Goal: Task Accomplishment & Management: Use online tool/utility

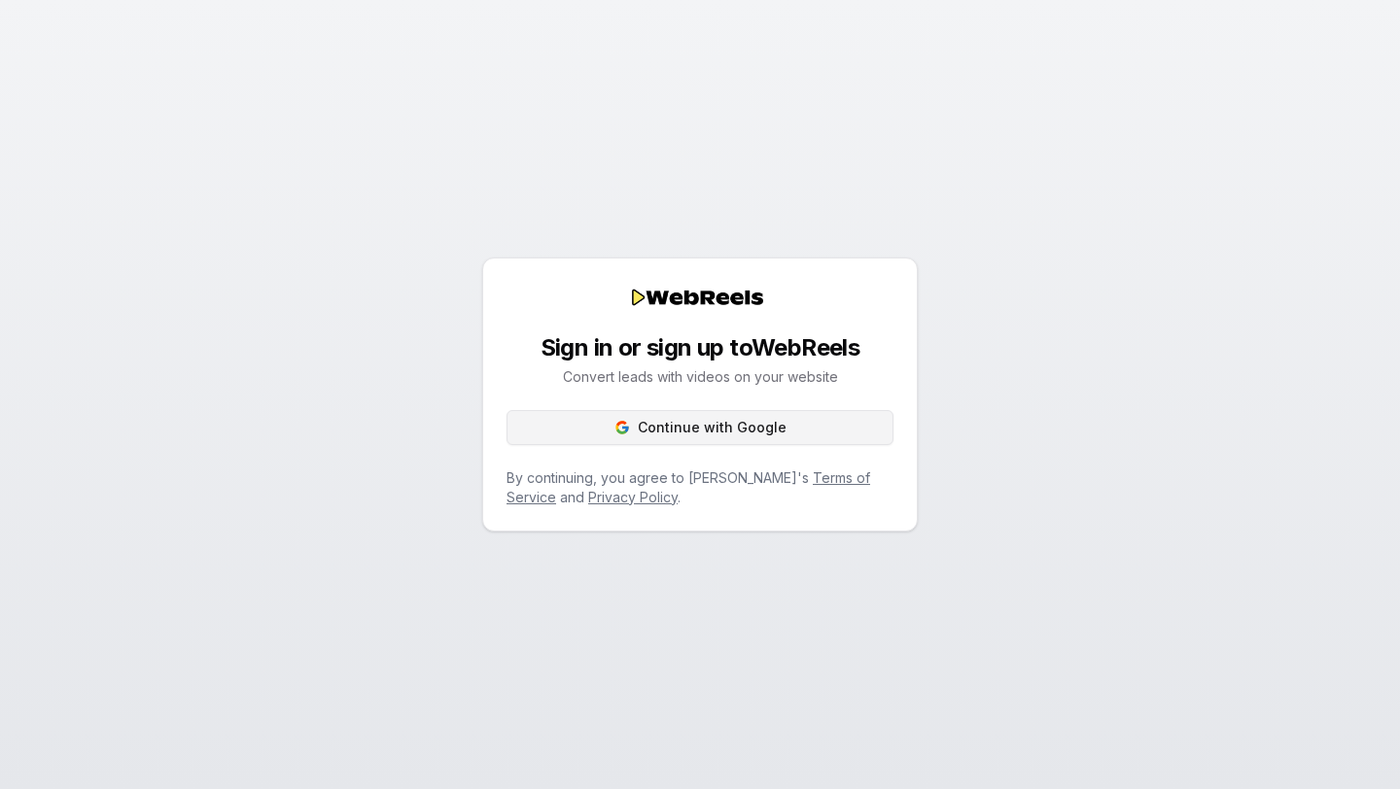
click at [802, 432] on button "Continue with Google" at bounding box center [699, 427] width 387 height 35
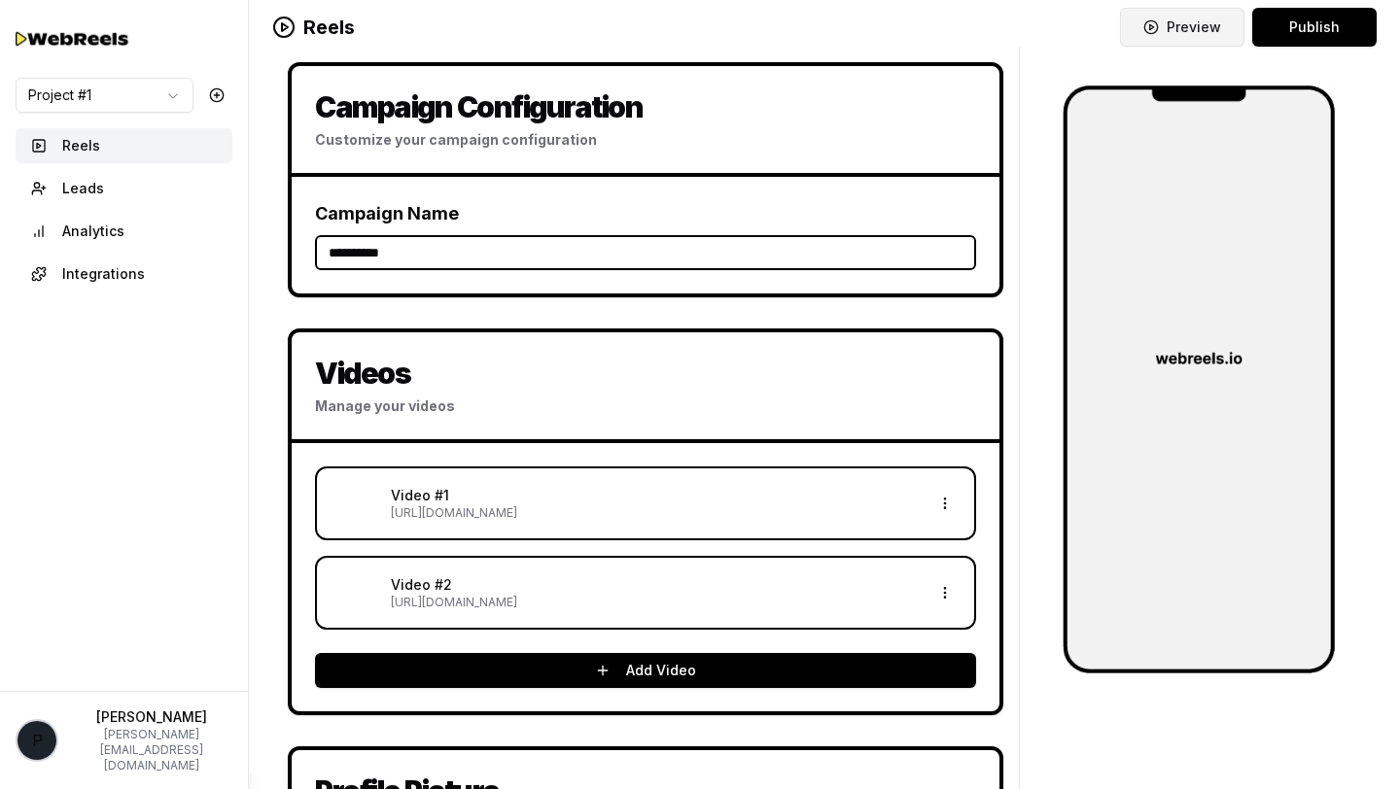
click at [1185, 18] on button "Preview" at bounding box center [1182, 27] width 124 height 39
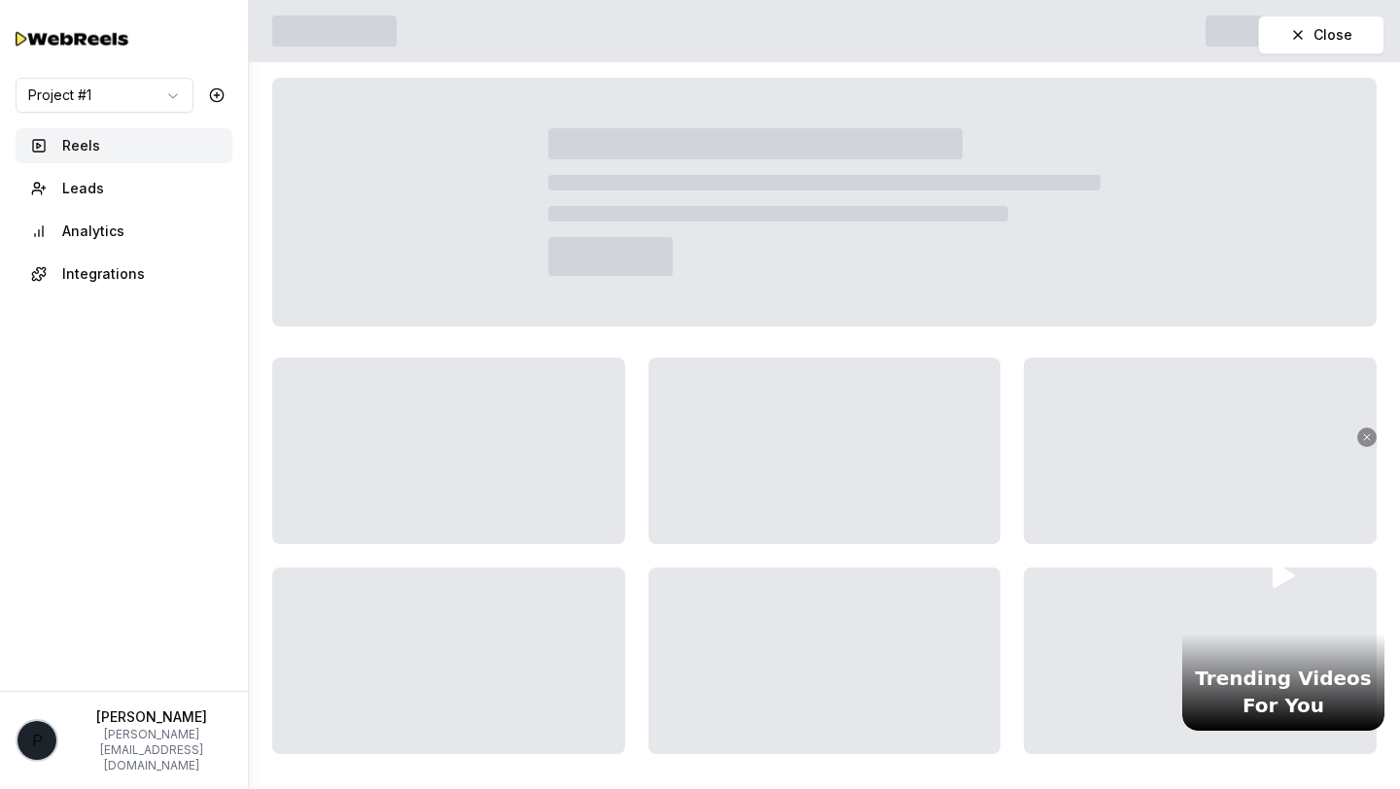
click at [1281, 574] on icon at bounding box center [1283, 576] width 22 height 24
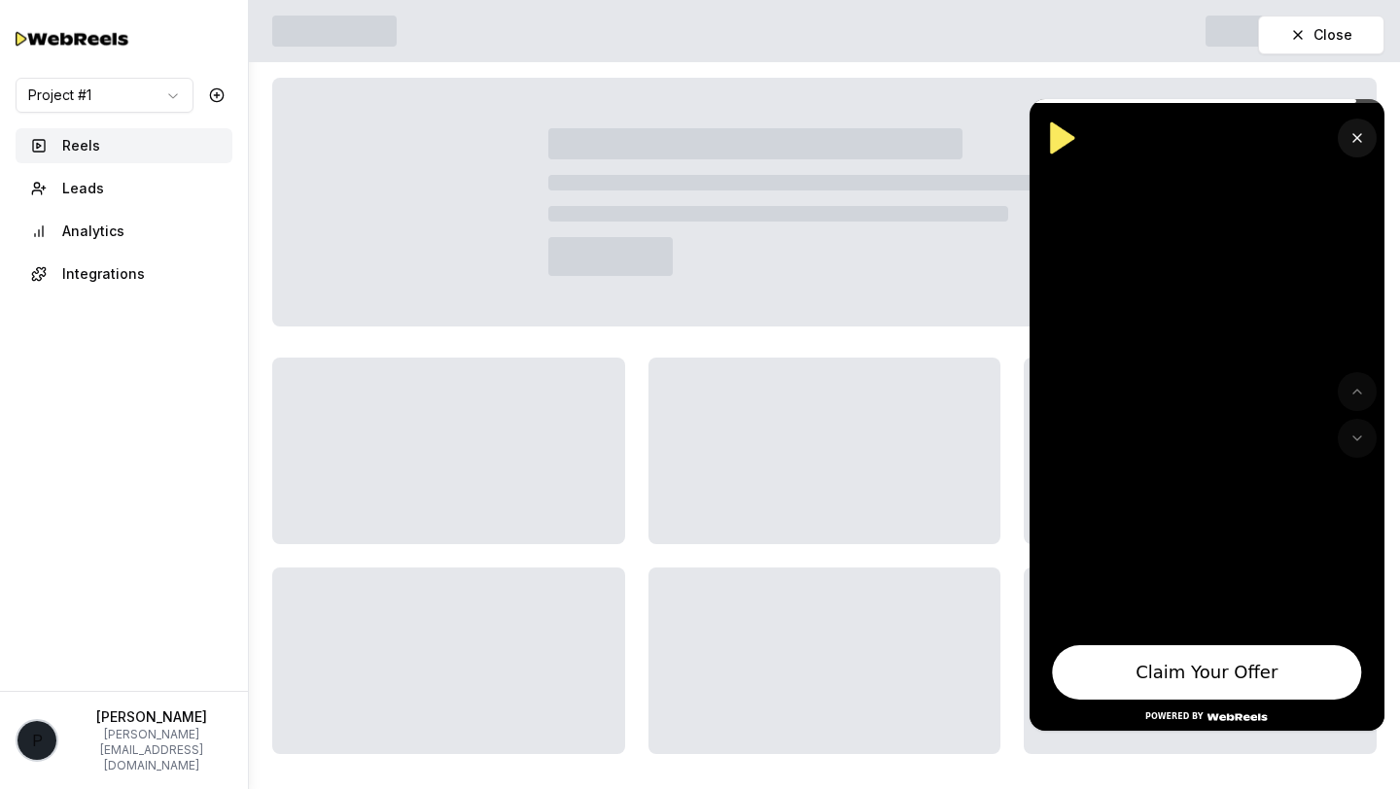
click at [1361, 135] on button "Close" at bounding box center [1357, 138] width 39 height 39
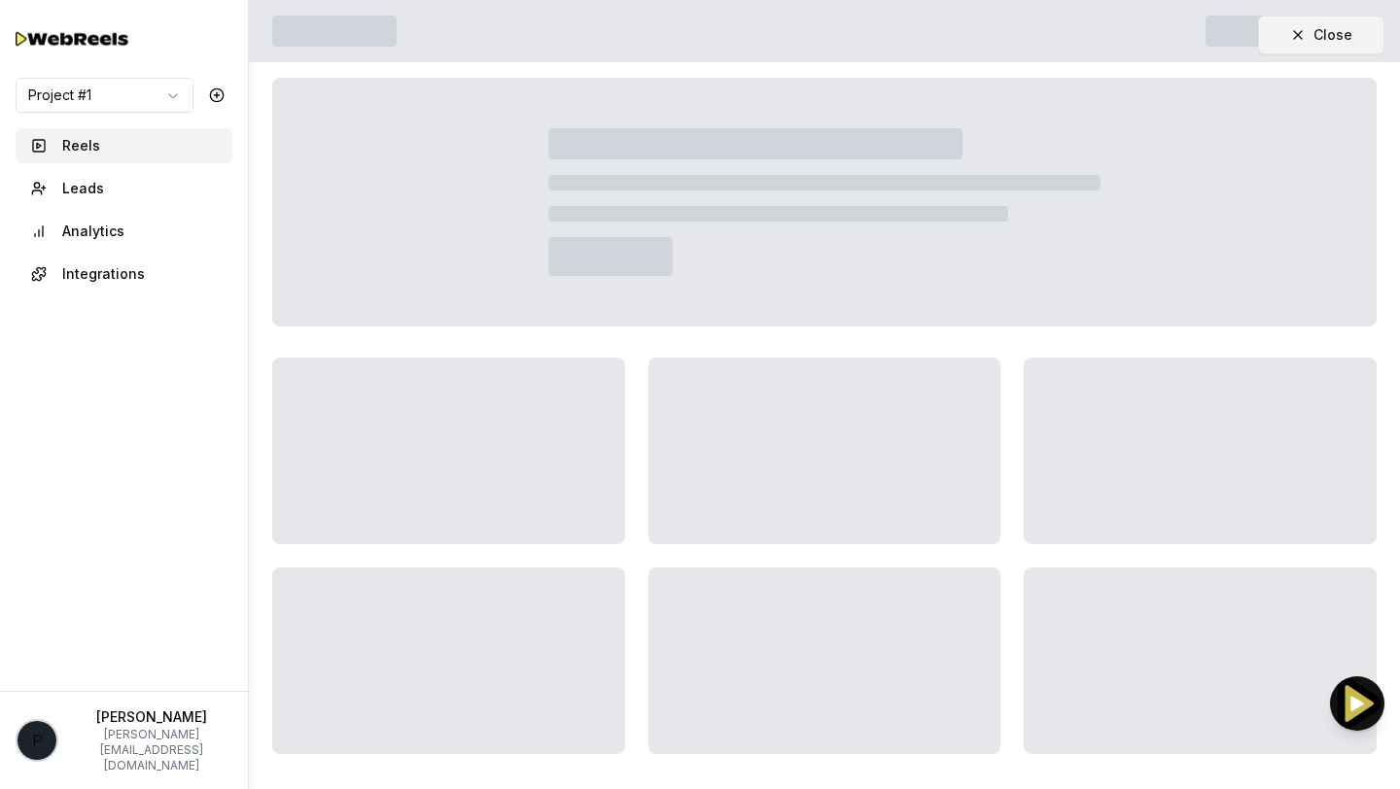
click at [1374, 40] on button "Close" at bounding box center [1321, 35] width 126 height 39
